Goal: Task Accomplishment & Management: Manage account settings

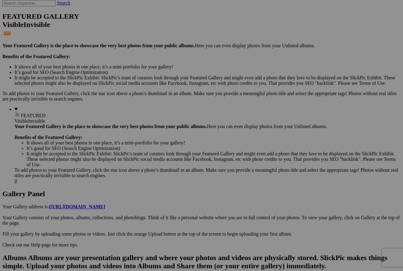
scroll to position [145, 0]
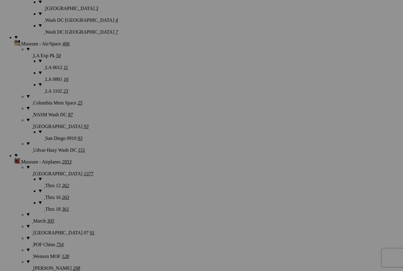
scroll to position [6640, 0]
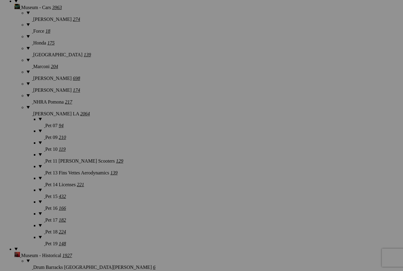
scroll to position [6798, 0]
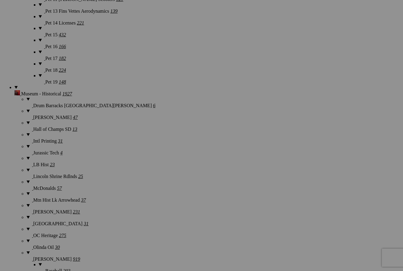
scroll to position [6959, 0]
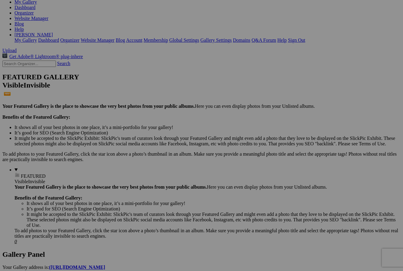
scroll to position [0, 0]
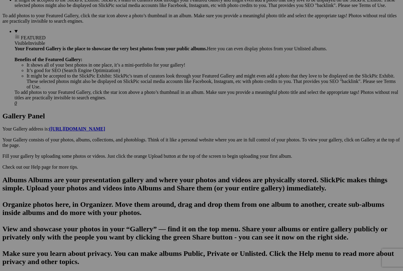
scroll to position [230, 0]
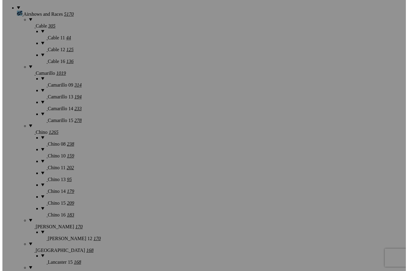
scroll to position [514, 0]
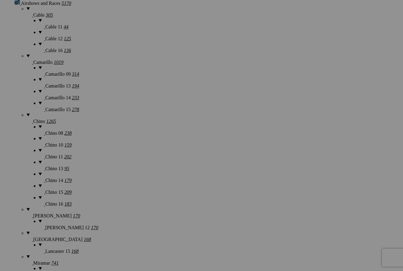
drag, startPoint x: 279, startPoint y: 126, endPoint x: 273, endPoint y: 141, distance: 16.2
type input "[PERSON_NAME] Howard1"
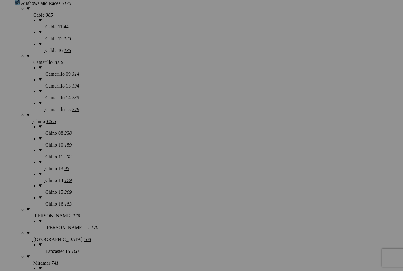
drag, startPoint x: 321, startPoint y: 126, endPoint x: 313, endPoint y: 133, distance: 10.8
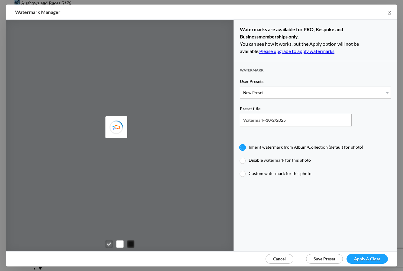
click at [279, 256] on span "Cancel" at bounding box center [279, 258] width 13 height 5
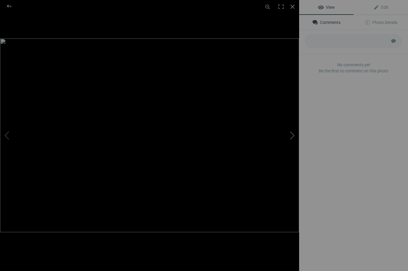
type input "[PERSON_NAME] Howard2"
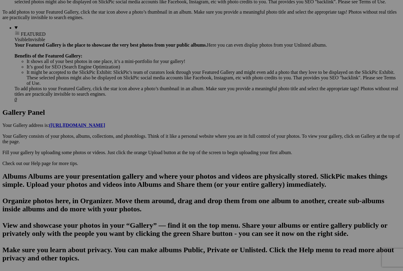
scroll to position [230, 0]
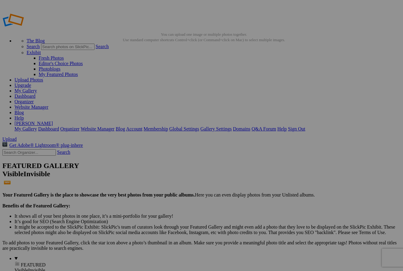
drag, startPoint x: 167, startPoint y: 90, endPoint x: 147, endPoint y: 109, distance: 26.9
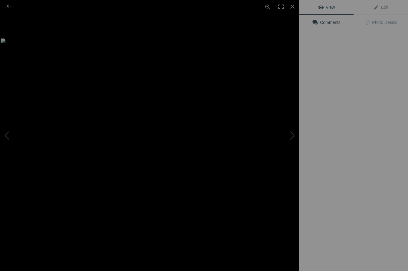
type input "[PERSON_NAME]"
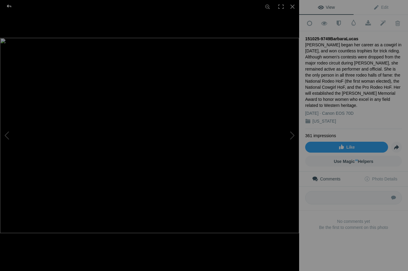
click at [11, 6] on div at bounding box center [9, 6] width 22 height 12
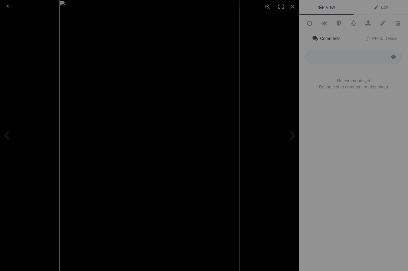
type input "[PERSON_NAME]"
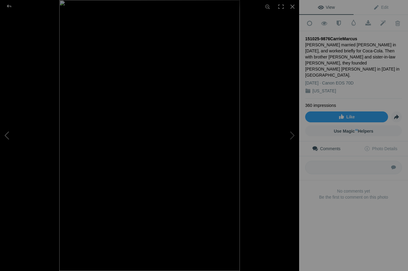
click at [8, 134] on button at bounding box center [22, 134] width 45 height 97
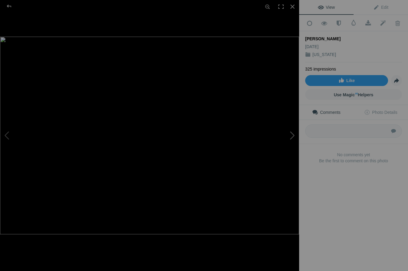
click at [292, 134] on button at bounding box center [276, 134] width 45 height 97
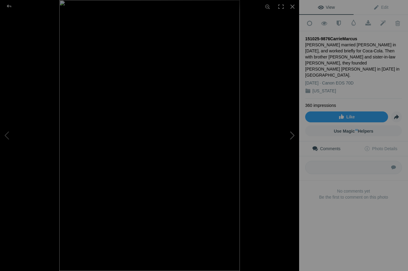
click at [293, 135] on button at bounding box center [276, 134] width 45 height 97
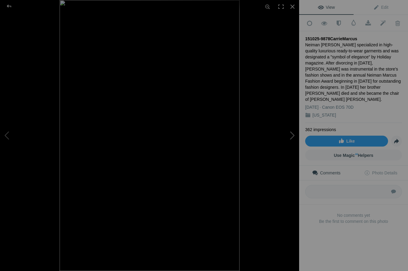
click at [293, 135] on button at bounding box center [276, 134] width 45 height 97
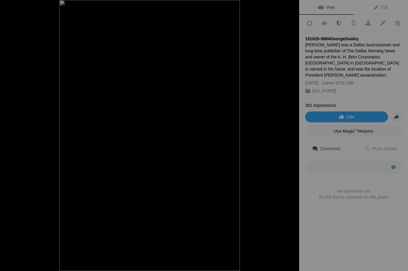
click at [293, 135] on button at bounding box center [276, 134] width 45 height 97
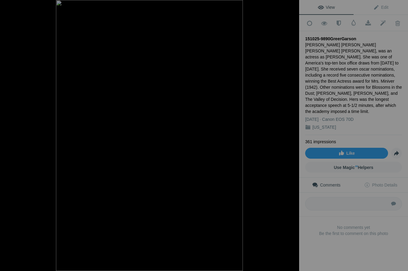
click at [293, 135] on button at bounding box center [276, 134] width 45 height 97
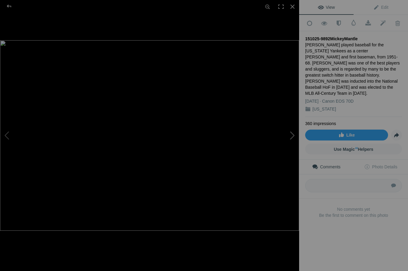
click at [292, 135] on button at bounding box center [276, 134] width 45 height 97
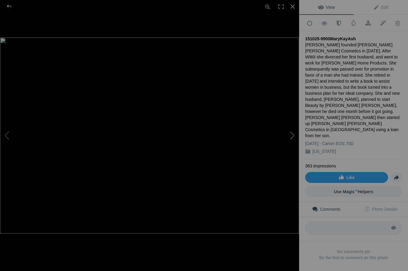
click at [292, 135] on button at bounding box center [276, 134] width 45 height 97
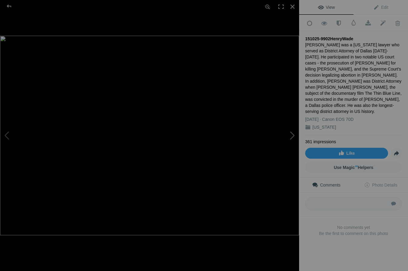
click at [292, 134] on button at bounding box center [276, 134] width 45 height 97
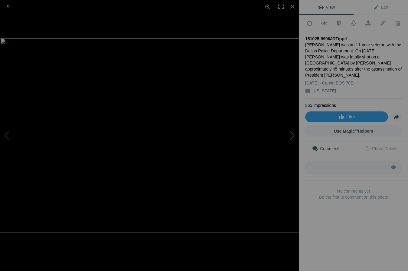
click at [292, 134] on button at bounding box center [276, 134] width 45 height 97
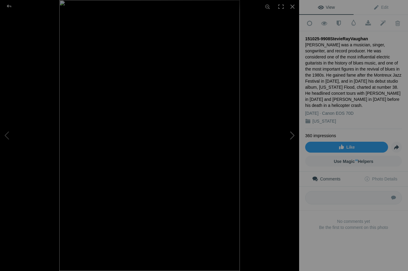
click at [292, 134] on button at bounding box center [276, 134] width 45 height 97
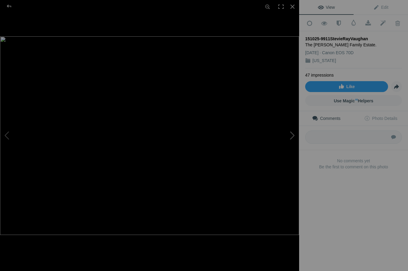
click at [292, 133] on button at bounding box center [276, 134] width 45 height 97
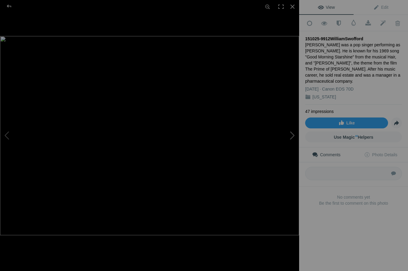
click at [293, 134] on button at bounding box center [276, 134] width 45 height 97
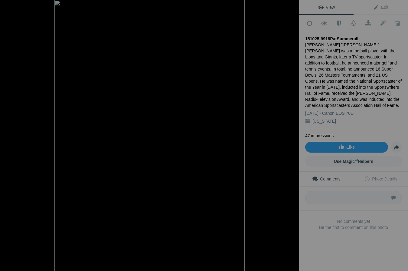
click at [293, 134] on button at bounding box center [276, 134] width 45 height 97
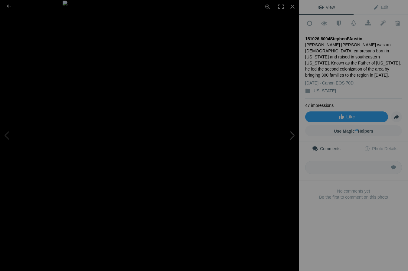
click at [291, 134] on button at bounding box center [276, 134] width 45 height 97
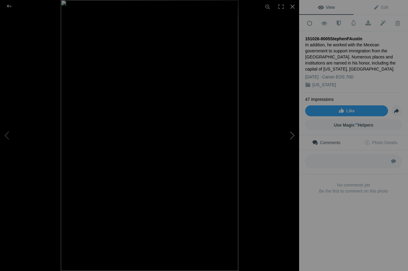
click at [291, 134] on button at bounding box center [276, 134] width 45 height 97
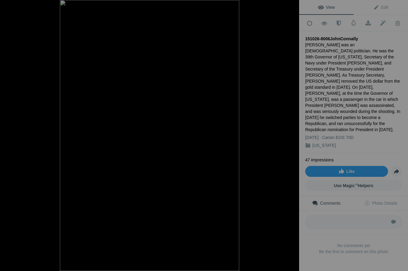
click at [291, 134] on button at bounding box center [276, 134] width 45 height 97
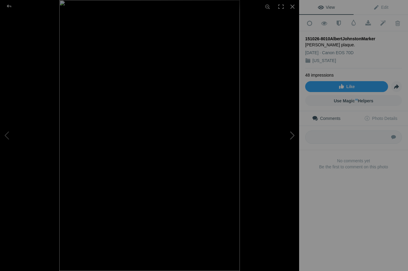
click at [292, 134] on button at bounding box center [276, 134] width 45 height 97
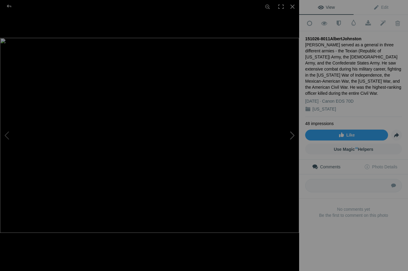
click at [292, 134] on button at bounding box center [276, 134] width 45 height 97
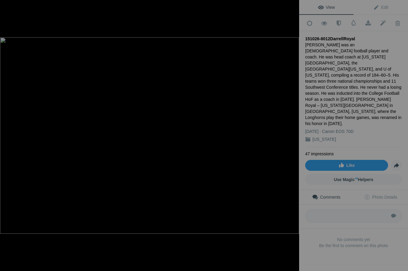
click at [292, 134] on button at bounding box center [276, 134] width 45 height 97
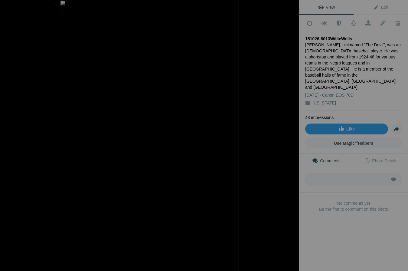
click at [292, 134] on button at bounding box center [276, 134] width 45 height 97
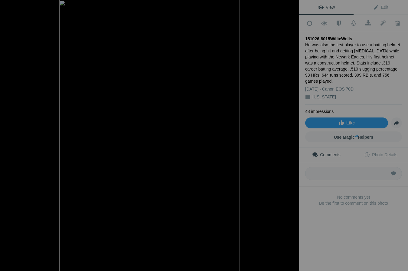
click at [292, 134] on button at bounding box center [276, 134] width 45 height 97
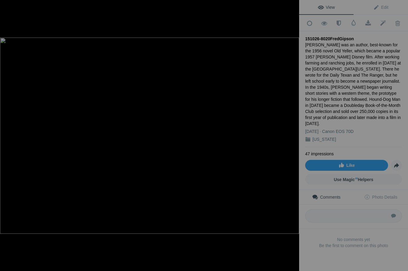
click at [292, 134] on button at bounding box center [276, 134] width 45 height 97
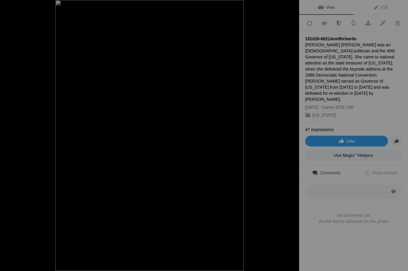
click at [292, 134] on button at bounding box center [276, 134] width 45 height 97
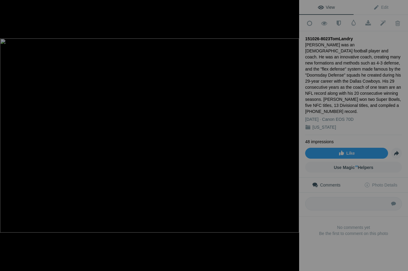
click at [292, 134] on button at bounding box center [276, 134] width 45 height 97
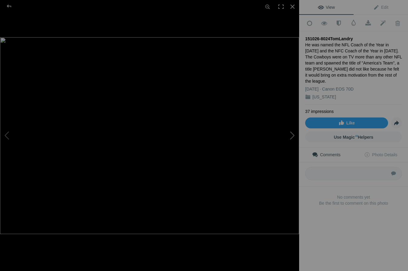
click at [292, 135] on button at bounding box center [276, 134] width 45 height 97
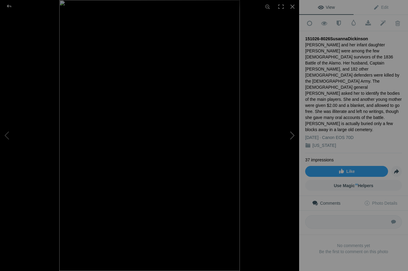
click at [292, 135] on button at bounding box center [276, 134] width 45 height 97
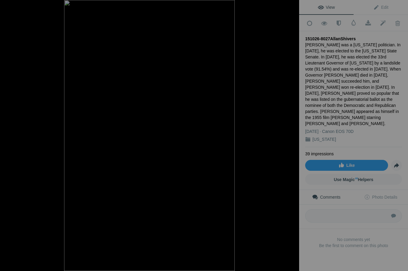
click at [292, 135] on button at bounding box center [276, 134] width 45 height 97
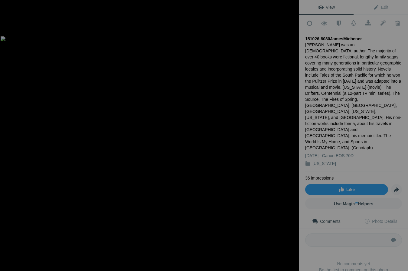
click at [292, 135] on button at bounding box center [276, 134] width 45 height 97
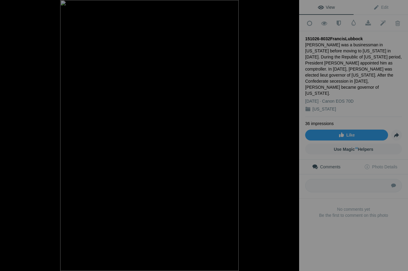
click at [292, 135] on button at bounding box center [276, 134] width 45 height 97
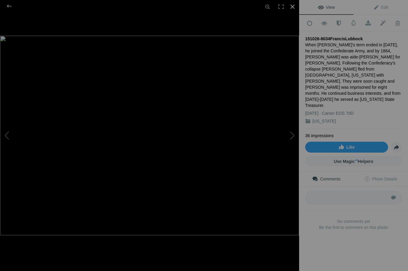
click at [292, 5] on div at bounding box center [292, 6] width 13 height 13
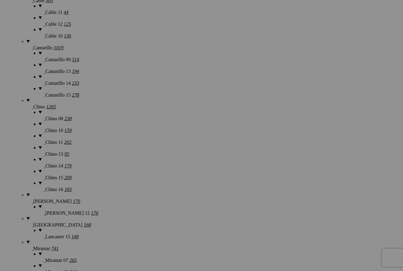
scroll to position [532, 0]
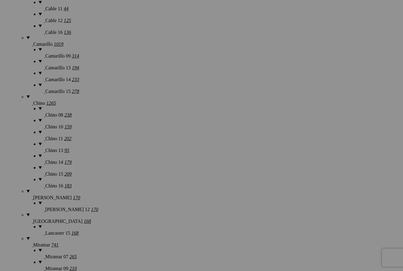
click at [0, 0] on button at bounding box center [0, 0] width 0 height 0
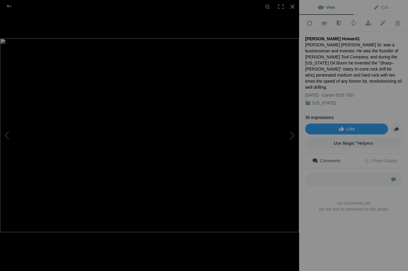
click at [325, 68] on div "[PERSON_NAME] [PERSON_NAME] Sr. was a businessman and inventor. He was the foun…" at bounding box center [353, 66] width 97 height 48
click at [325, 67] on div "[PERSON_NAME] [PERSON_NAME] Sr. was a businessman and inventor. He was the foun…" at bounding box center [353, 66] width 97 height 48
drag, startPoint x: 380, startPoint y: 5, endPoint x: 368, endPoint y: 14, distance: 14.8
click at [380, 6] on span "Edit" at bounding box center [380, 7] width 15 height 5
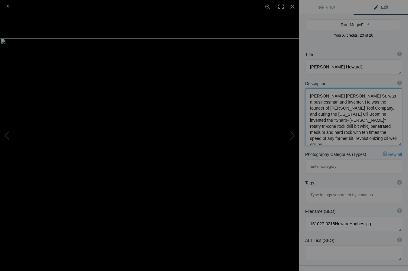
click at [323, 125] on textarea at bounding box center [353, 116] width 97 height 57
click at [319, 131] on textarea at bounding box center [353, 116] width 97 height 57
type textarea "[PERSON_NAME] [PERSON_NAME] Sr. was a businessman and inventor. He was the foun…"
click at [342, 66] on textarea at bounding box center [353, 66] width 97 height 15
click at [294, 132] on button at bounding box center [276, 134] width 45 height 97
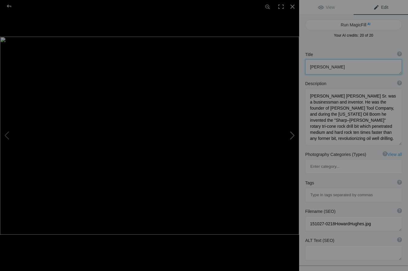
type textarea "[PERSON_NAME] Howard2"
type textarea "[PERSON_NAME] was a businessman, investor, record-setting pilot, film director,…"
type textarea "151027-0221HowardHughes.jpg"
click at [8, 5] on div at bounding box center [9, 6] width 22 height 12
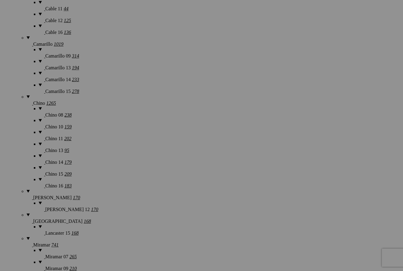
type textarea "[PERSON_NAME]"
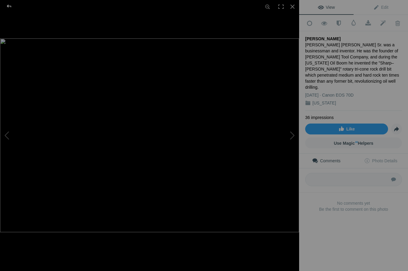
click at [9, 7] on div at bounding box center [9, 6] width 22 height 12
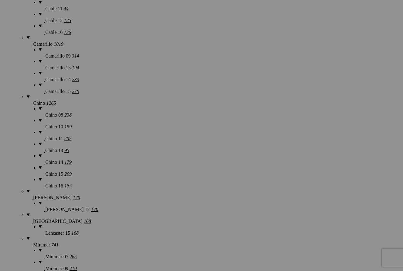
type input "[PERSON_NAME]"
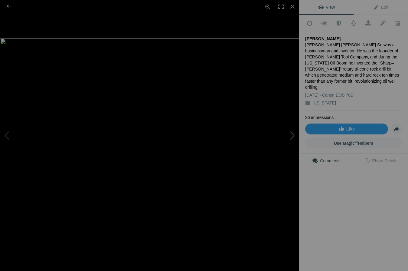
type input "[PERSON_NAME]"
click at [109, 163] on img at bounding box center [149, 134] width 299 height 193
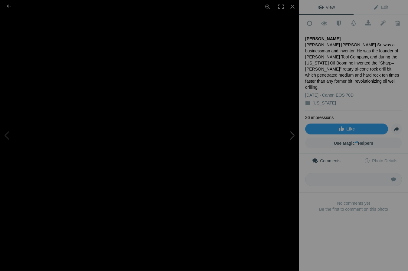
click at [292, 134] on button at bounding box center [276, 134] width 45 height 97
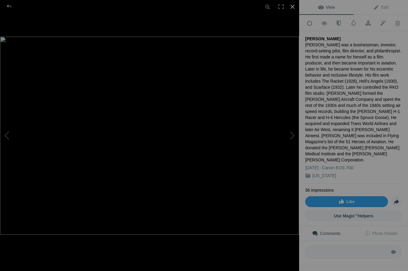
click at [292, 6] on div at bounding box center [292, 6] width 13 height 13
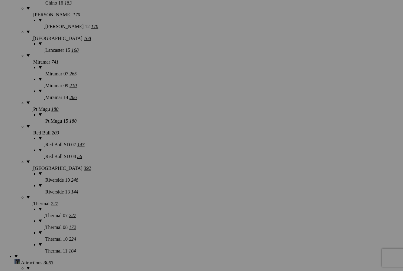
scroll to position [743, 0]
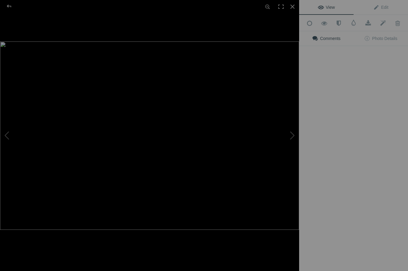
type input "[PERSON_NAME]"
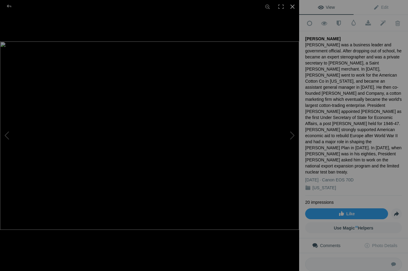
click at [293, 5] on div at bounding box center [292, 6] width 13 height 13
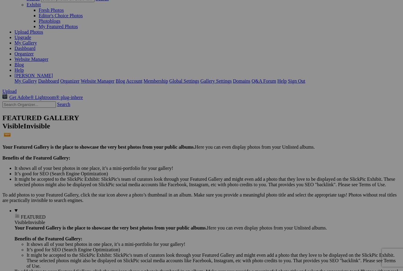
scroll to position [29, 0]
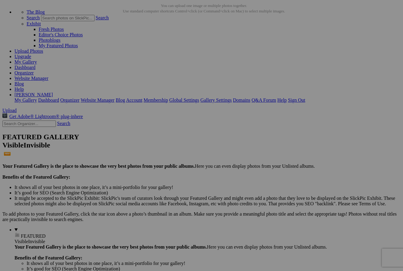
drag, startPoint x: 312, startPoint y: 15, endPoint x: 309, endPoint y: 20, distance: 5.9
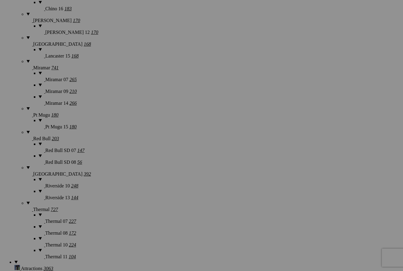
scroll to position [743, 0]
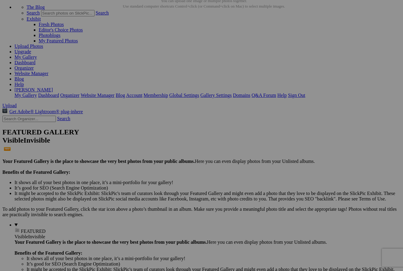
scroll to position [29, 0]
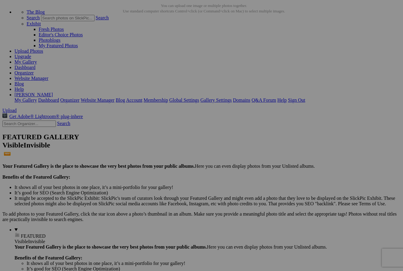
drag, startPoint x: 125, startPoint y: 220, endPoint x: 273, endPoint y: 250, distance: 151.2
drag, startPoint x: 256, startPoint y: 241, endPoint x: 238, endPoint y: 228, distance: 22.8
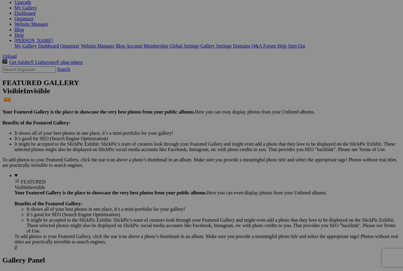
scroll to position [86, 0]
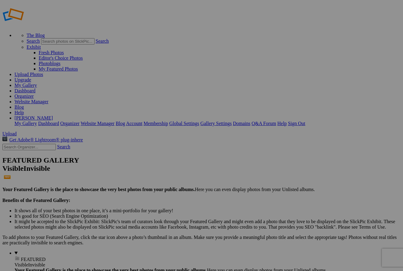
scroll to position [0, 0]
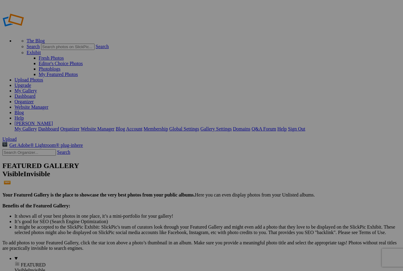
click at [305, 126] on link "Sign Out" at bounding box center [296, 128] width 17 height 5
